Goal: Information Seeking & Learning: Understand process/instructions

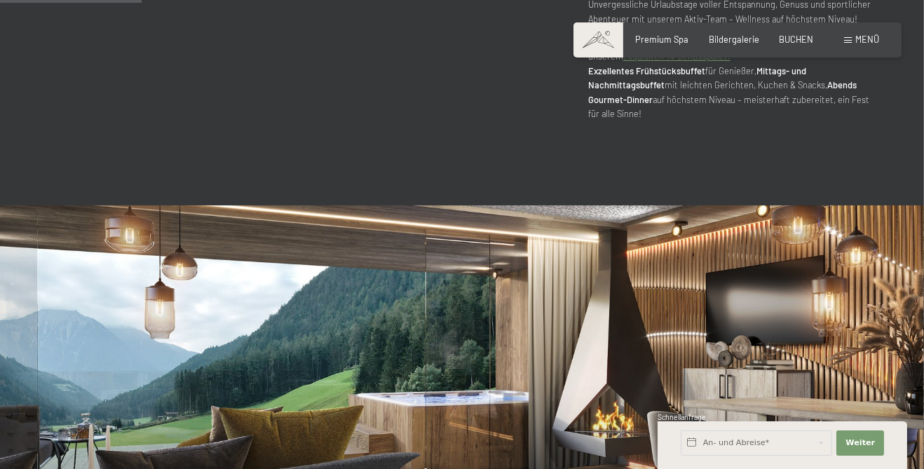
scroll to position [1026, 0]
click at [862, 34] on span "Menü" at bounding box center [867, 39] width 24 height 11
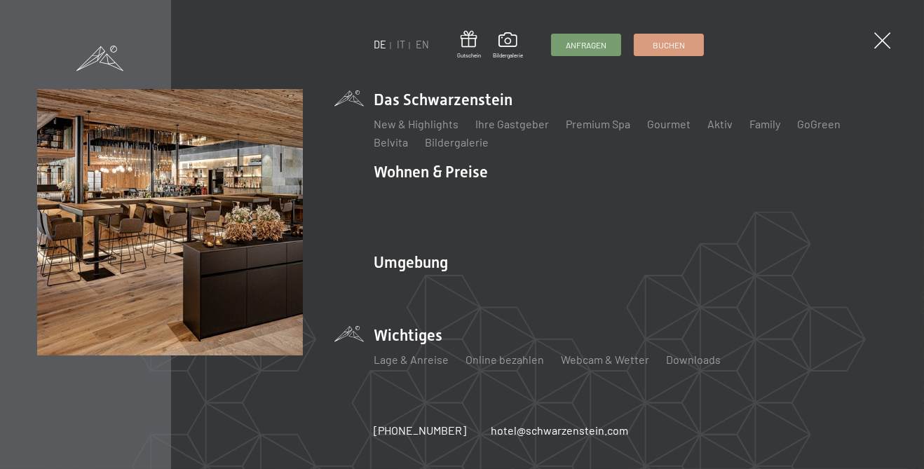
click at [420, 354] on li "Wichtiges Lage & Anreise Online bezahlen Webcam & Wetter Downloads" at bounding box center [630, 352] width 513 height 55
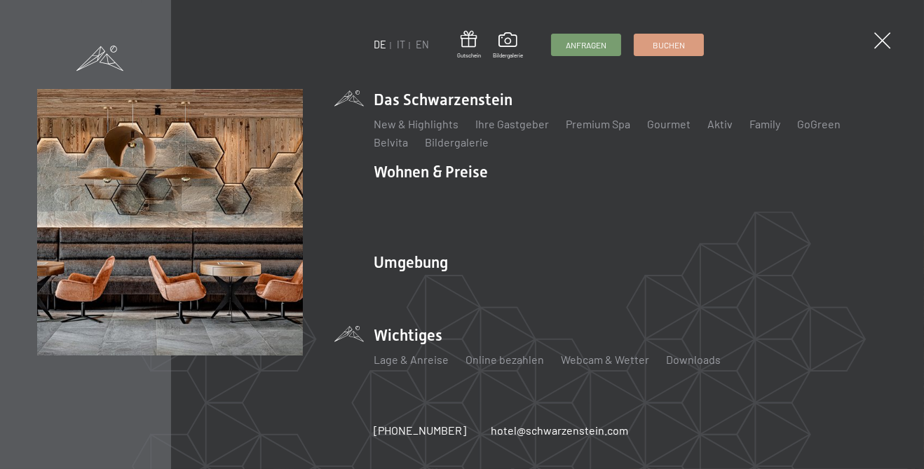
click at [398, 348] on li "Wichtiges Lage & Anreise Online bezahlen Webcam & Wetter Downloads" at bounding box center [630, 352] width 513 height 55
click at [407, 355] on li "Wichtiges Lage & Anreise Online bezahlen Webcam & Wetter Downloads" at bounding box center [630, 352] width 513 height 55
click at [408, 366] on link "Lage & Anreise" at bounding box center [411, 359] width 75 height 13
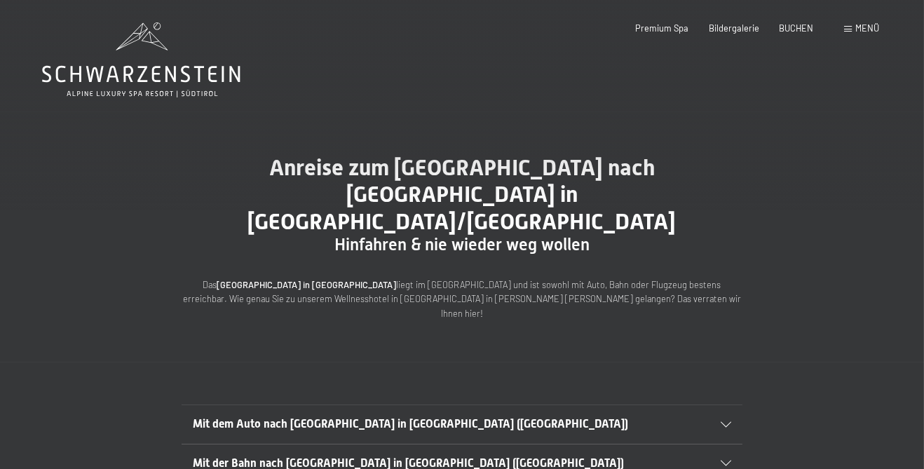
click at [865, 32] on span "Menü" at bounding box center [867, 27] width 24 height 11
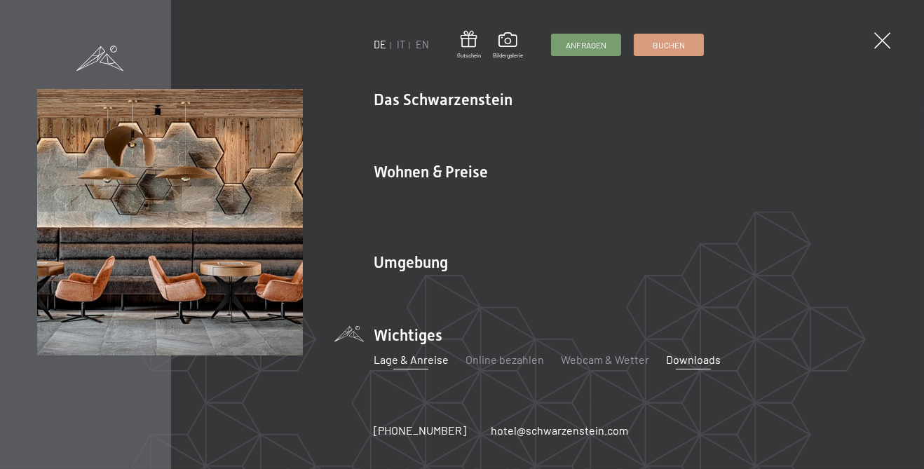
click at [689, 353] on link "Downloads" at bounding box center [693, 359] width 55 height 13
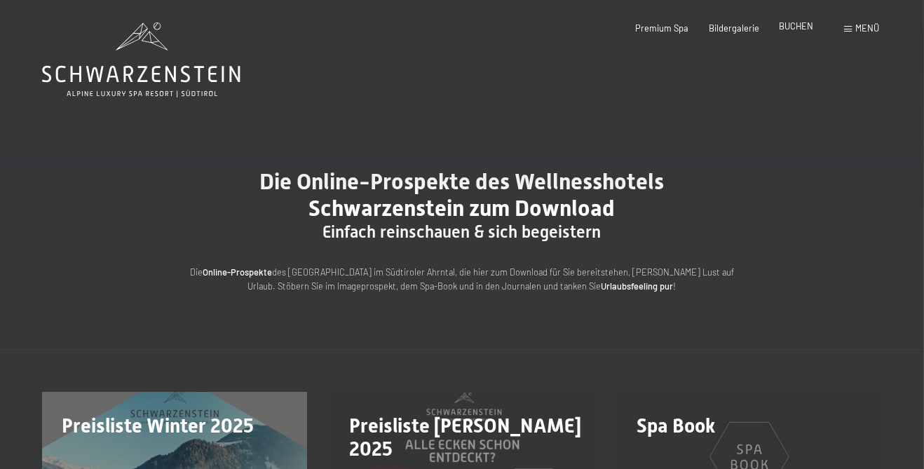
click at [803, 25] on span "BUCHEN" at bounding box center [796, 25] width 34 height 11
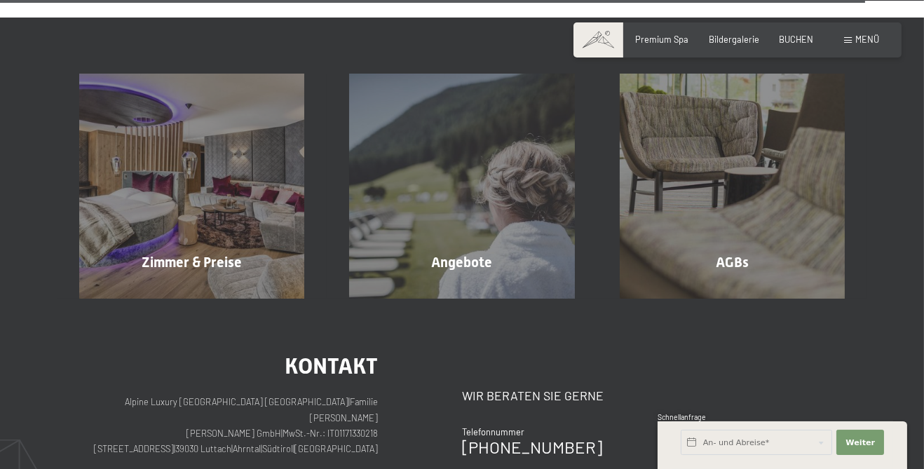
scroll to position [4509, 0]
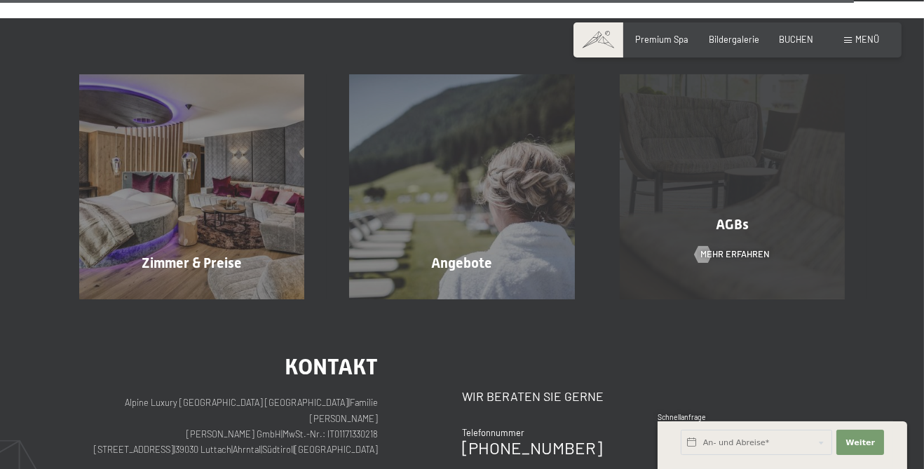
click at [737, 233] on span "AGBs" at bounding box center [732, 224] width 33 height 17
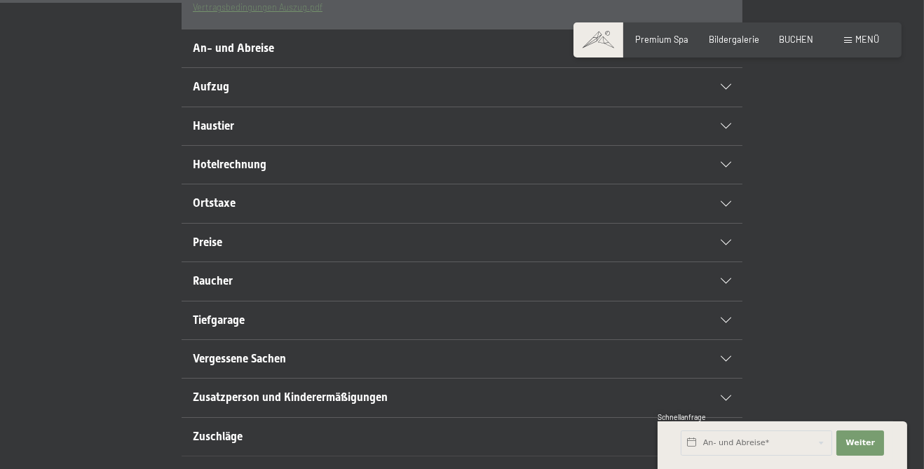
scroll to position [505, 0]
click at [730, 50] on icon at bounding box center [726, 47] width 11 height 6
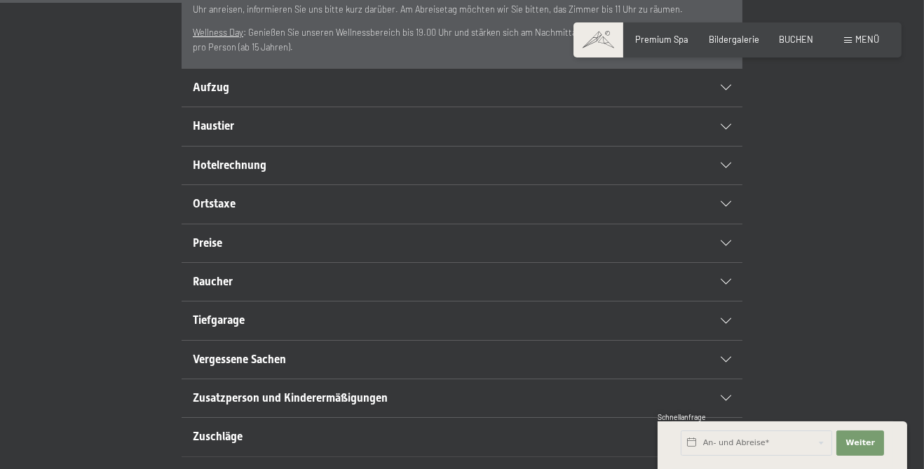
scroll to position [482, 0]
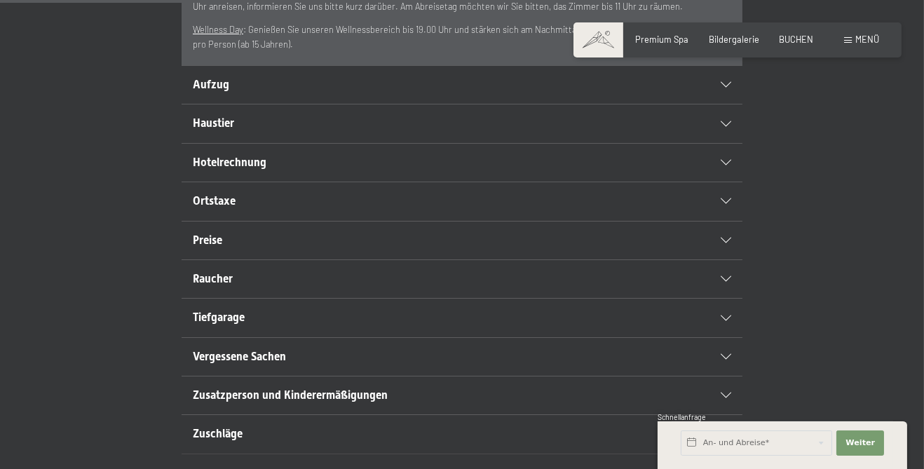
click at [730, 104] on div "Aufzug" at bounding box center [462, 85] width 538 height 38
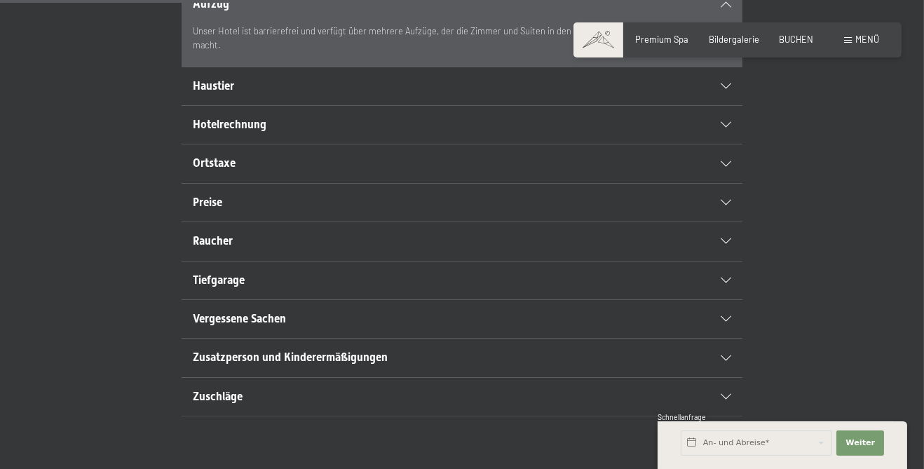
click at [721, 128] on icon at bounding box center [726, 125] width 11 height 6
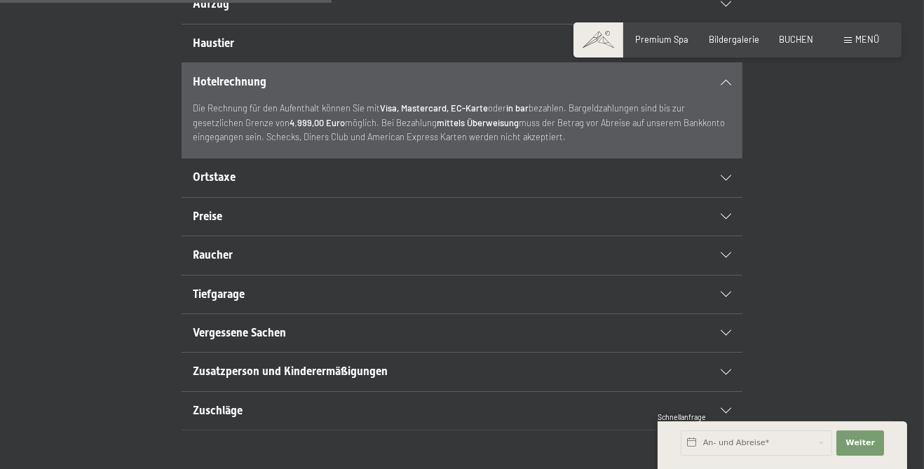
click at [726, 181] on icon at bounding box center [726, 178] width 11 height 6
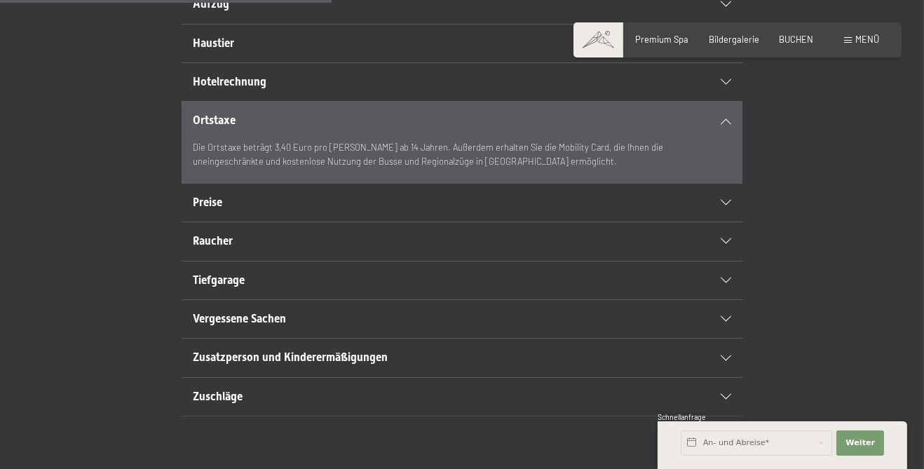
click at [723, 205] on icon at bounding box center [726, 203] width 11 height 6
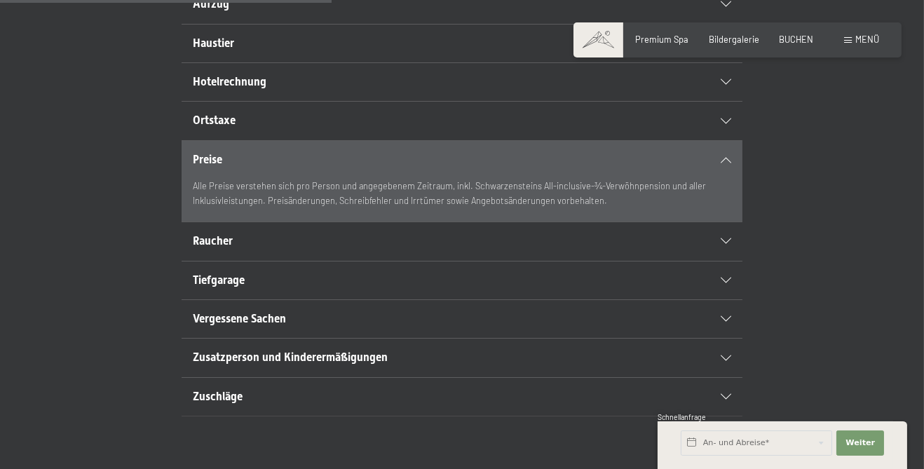
click at [717, 299] on div "Tiefgarage" at bounding box center [462, 280] width 538 height 38
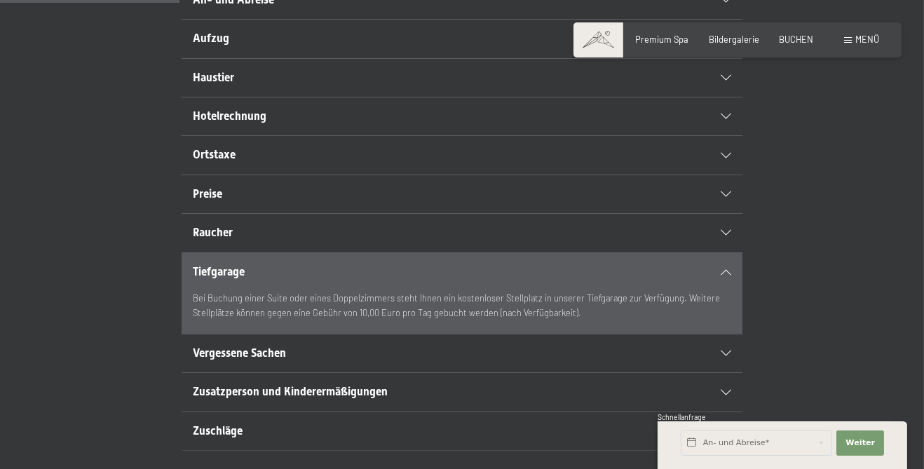
scroll to position [0, 0]
